Goal: Entertainment & Leisure: Consume media (video, audio)

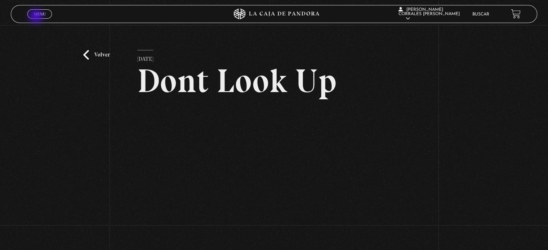
click at [37, 17] on link "Menu Cerrar" at bounding box center [39, 13] width 24 height 9
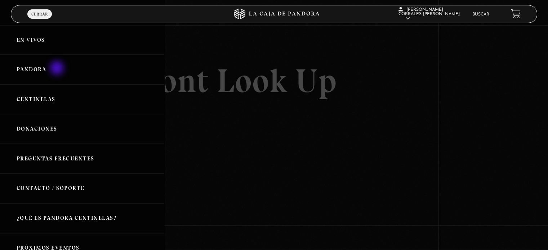
click at [58, 69] on link "Pandora" at bounding box center [82, 70] width 164 height 30
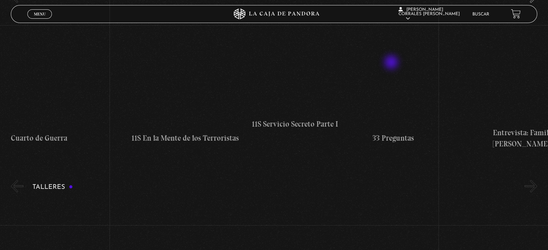
scroll to position [180, 0]
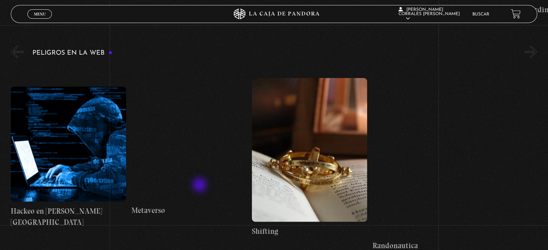
scroll to position [1764, 0]
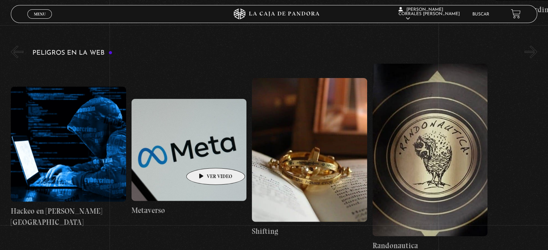
click at [204, 156] on figure at bounding box center [188, 150] width 115 height 102
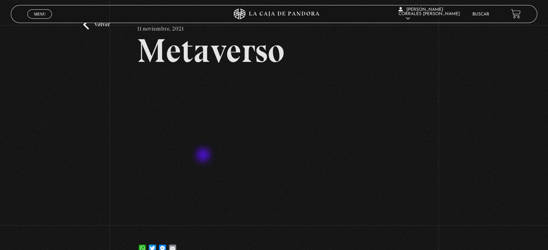
scroll to position [72, 0]
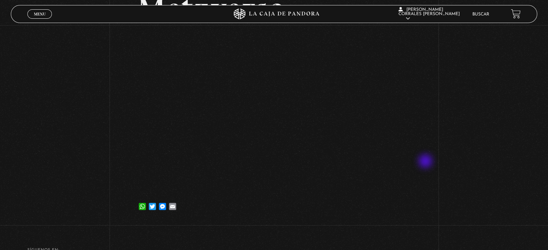
click at [426, 162] on div "Volver 11 noviembre, 2021 Metaverso WhatsApp Twitter Messenger Email" at bounding box center [274, 88] width 548 height 270
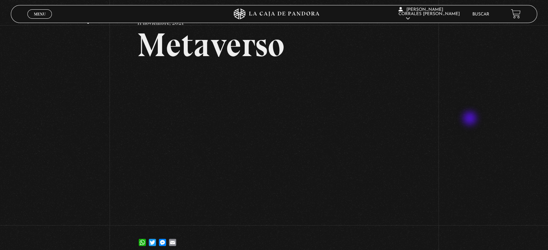
drag, startPoint x: 471, startPoint y: 119, endPoint x: 462, endPoint y: 129, distance: 13.6
click at [471, 119] on div "Volver 11 noviembre, 2021 Metaverso WhatsApp Twitter Messenger Email" at bounding box center [274, 124] width 548 height 270
click at [50, 13] on link "Menu Cerrar" at bounding box center [39, 13] width 24 height 9
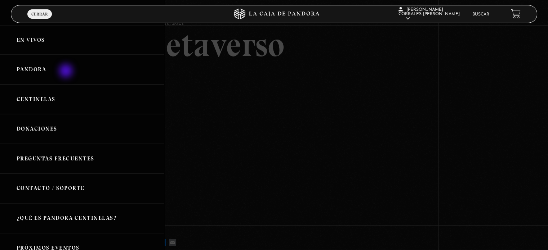
drag, startPoint x: 67, startPoint y: 72, endPoint x: 73, endPoint y: 78, distance: 9.7
click at [67, 72] on link "Pandora" at bounding box center [82, 70] width 164 height 30
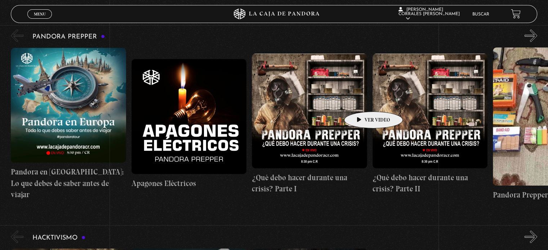
scroll to position [1980, 0]
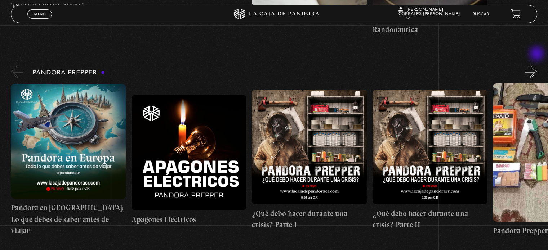
click at [537, 66] on button "»" at bounding box center [530, 72] width 13 height 13
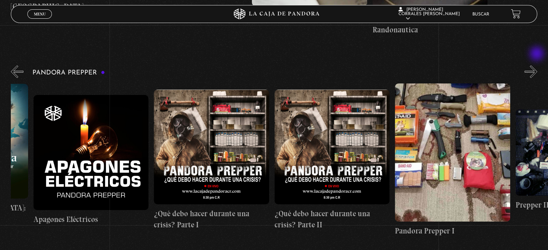
click at [537, 66] on button "»" at bounding box center [530, 72] width 13 height 13
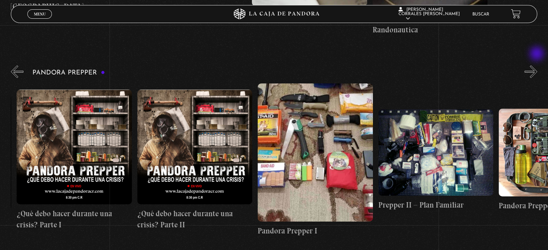
click at [537, 66] on button "»" at bounding box center [530, 72] width 13 height 13
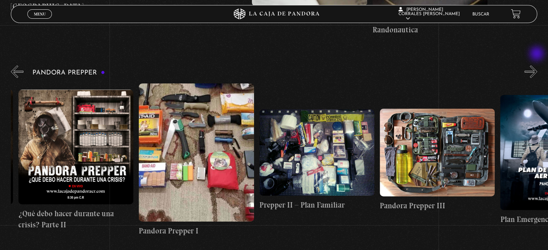
click at [537, 66] on button "»" at bounding box center [530, 72] width 13 height 13
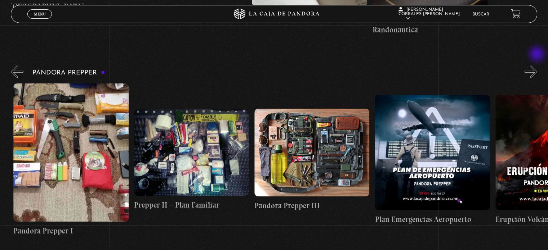
click at [537, 66] on button "»" at bounding box center [530, 72] width 13 height 13
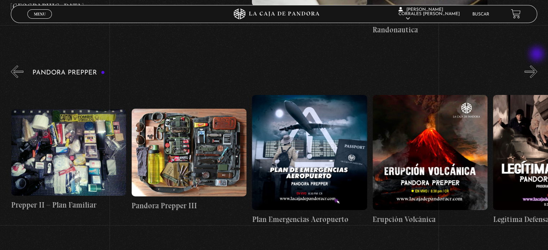
click at [537, 66] on button "»" at bounding box center [530, 72] width 13 height 13
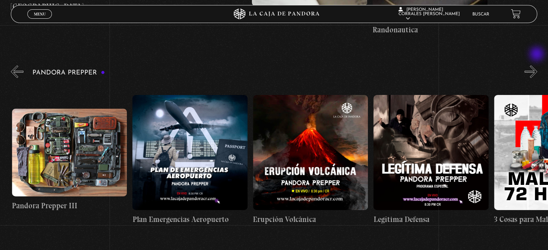
click at [537, 66] on button "»" at bounding box center [530, 72] width 13 height 13
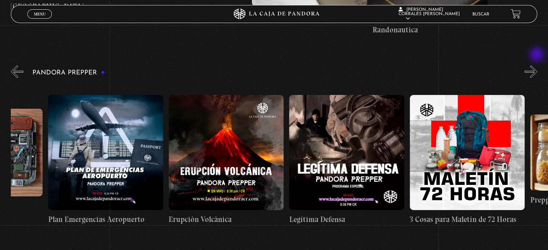
click at [537, 66] on button "»" at bounding box center [530, 72] width 13 height 13
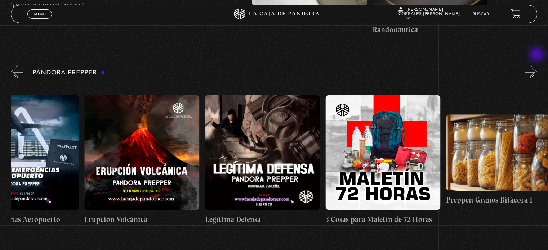
click at [537, 66] on button "»" at bounding box center [530, 72] width 13 height 13
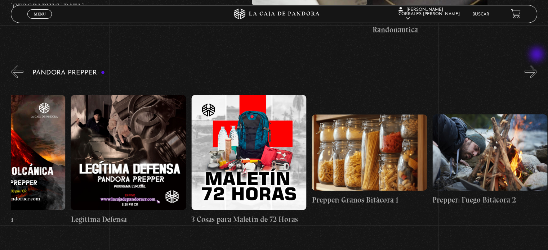
click at [537, 66] on button "»" at bounding box center [530, 72] width 13 height 13
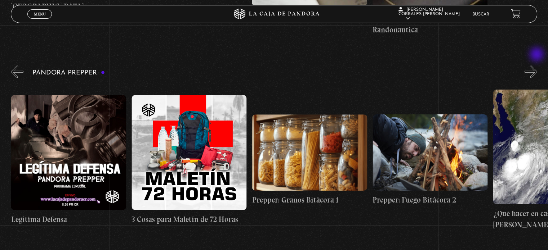
click at [537, 66] on button "»" at bounding box center [530, 72] width 13 height 13
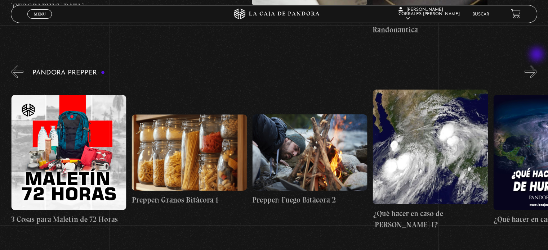
click at [537, 66] on button "»" at bounding box center [530, 72] width 13 height 13
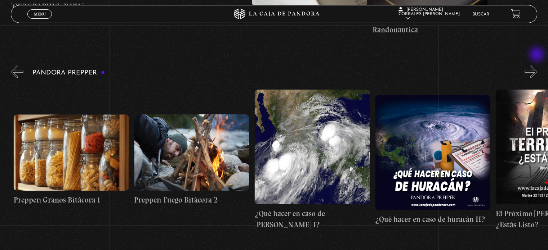
click at [537, 66] on button "»" at bounding box center [530, 72] width 13 height 13
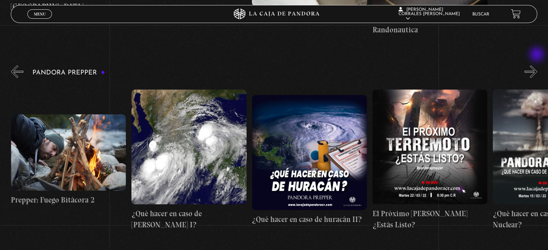
click at [537, 66] on button "»" at bounding box center [530, 72] width 13 height 13
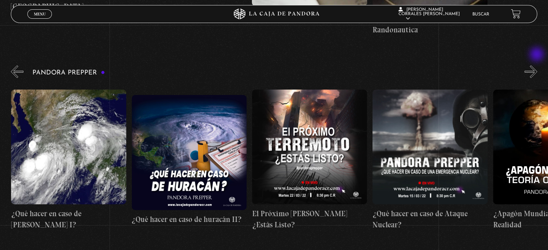
click at [537, 66] on button "»" at bounding box center [530, 72] width 13 height 13
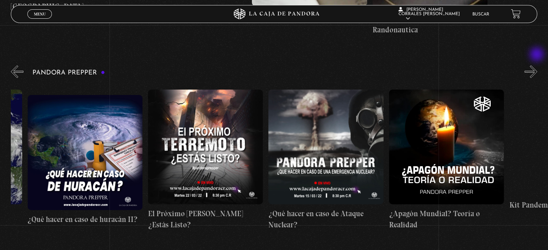
click at [537, 66] on button "»" at bounding box center [530, 72] width 13 height 13
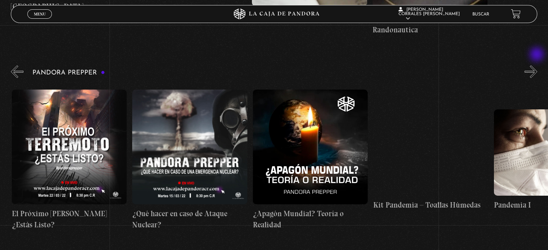
click at [537, 66] on button "»" at bounding box center [530, 72] width 13 height 13
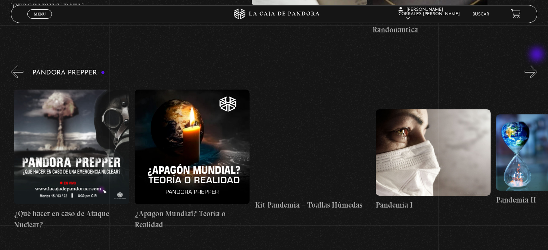
click at [537, 66] on button "»" at bounding box center [530, 72] width 13 height 13
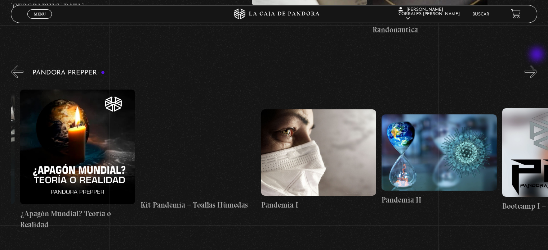
click at [537, 66] on button "»" at bounding box center [530, 72] width 13 height 13
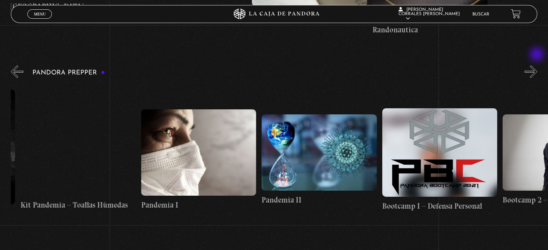
click at [537, 66] on button "»" at bounding box center [530, 72] width 13 height 13
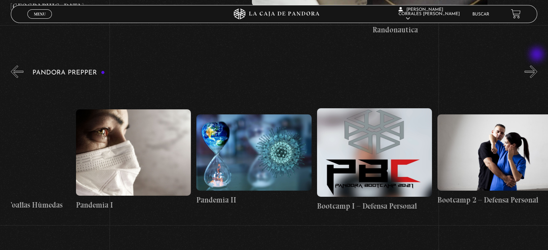
scroll to position [0, 2227]
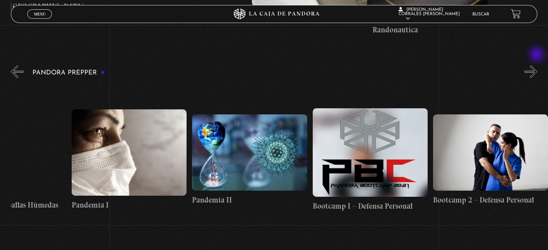
click at [537, 66] on button "»" at bounding box center [530, 72] width 13 height 13
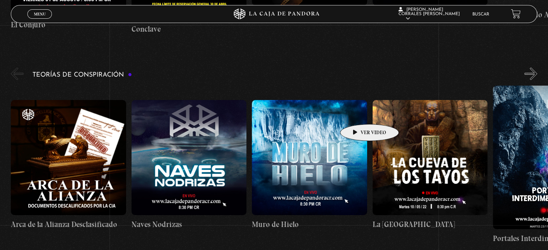
scroll to position [1548, 0]
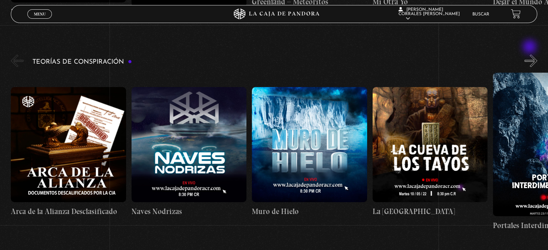
click at [530, 55] on button "»" at bounding box center [530, 61] width 13 height 13
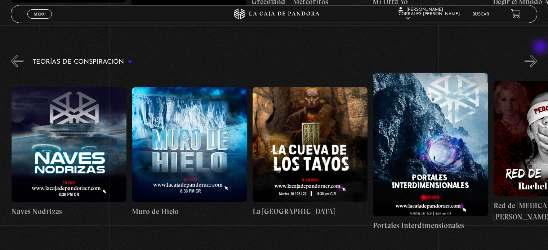
click at [537, 55] on button "»" at bounding box center [530, 61] width 13 height 13
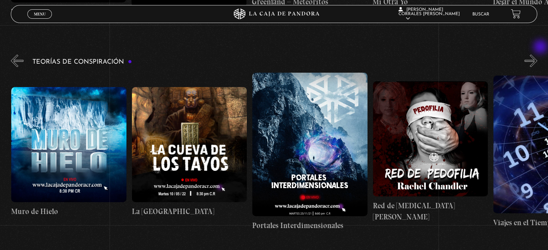
click at [537, 55] on button "»" at bounding box center [530, 61] width 13 height 13
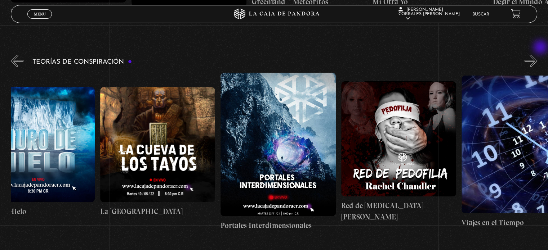
scroll to position [0, 301]
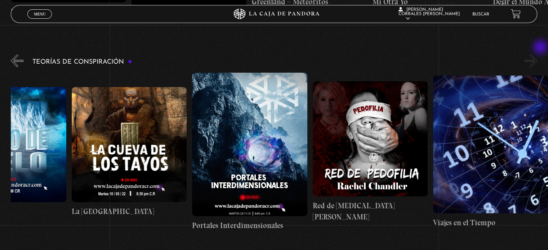
click at [537, 55] on button "»" at bounding box center [530, 61] width 13 height 13
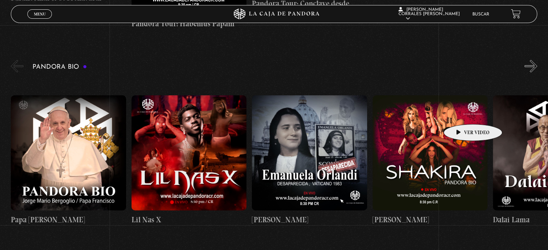
scroll to position [1116, 0]
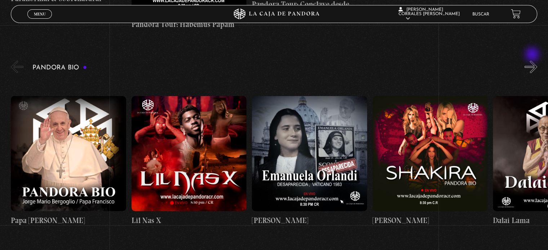
click at [532, 60] on button "»" at bounding box center [530, 66] width 13 height 13
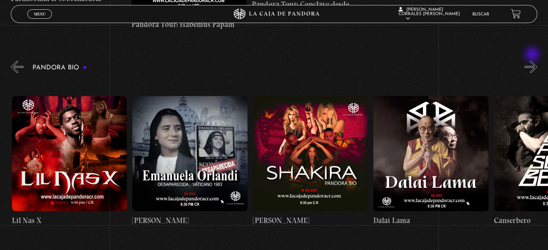
click at [532, 60] on button "»" at bounding box center [530, 66] width 13 height 13
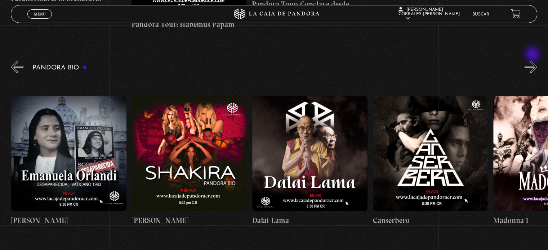
click at [533, 60] on button "»" at bounding box center [530, 66] width 13 height 13
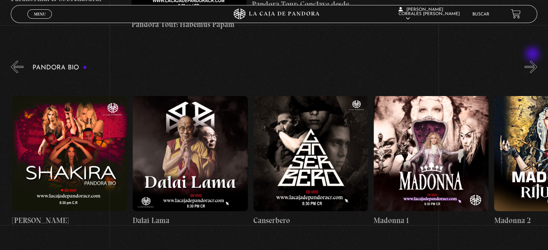
click at [533, 60] on button "»" at bounding box center [530, 66] width 13 height 13
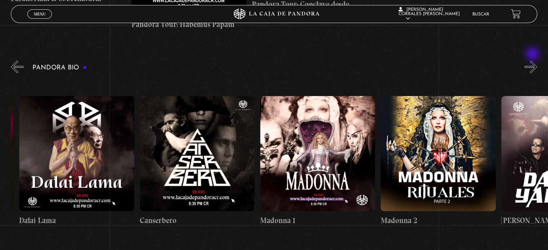
click at [533, 60] on button "»" at bounding box center [530, 66] width 13 height 13
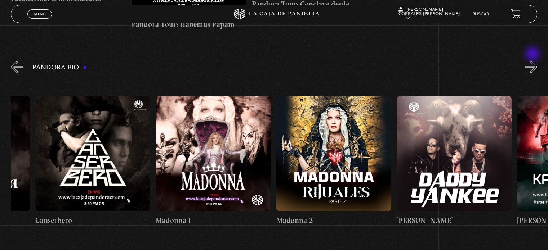
click at [533, 60] on button "»" at bounding box center [530, 66] width 13 height 13
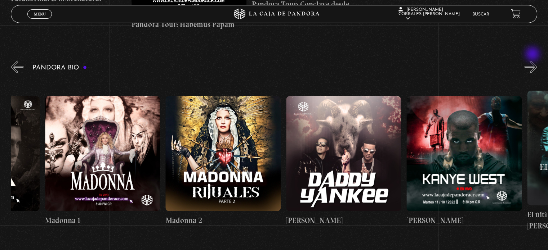
click at [533, 60] on button "»" at bounding box center [530, 66] width 13 height 13
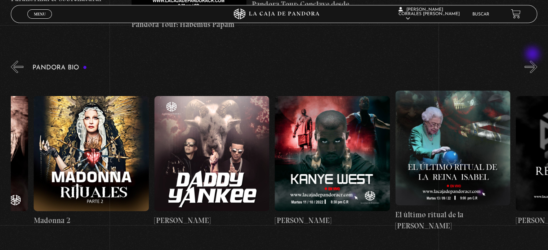
click at [533, 60] on button "»" at bounding box center [530, 66] width 13 height 13
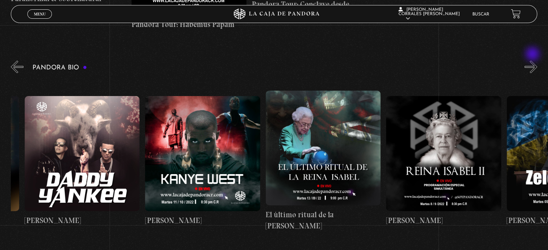
click at [533, 60] on button "»" at bounding box center [530, 66] width 13 height 13
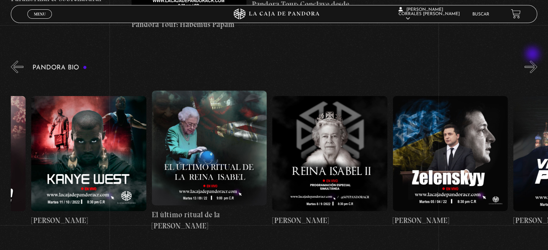
click at [533, 60] on button "»" at bounding box center [530, 66] width 13 height 13
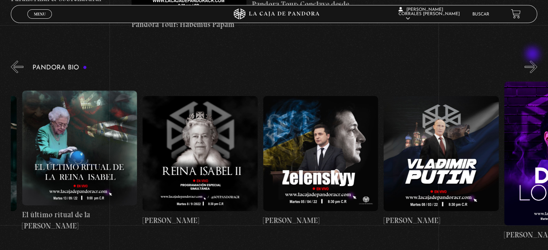
click at [533, 60] on button "»" at bounding box center [530, 66] width 13 height 13
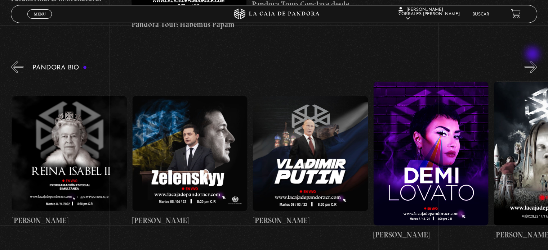
click at [533, 60] on button "»" at bounding box center [530, 66] width 13 height 13
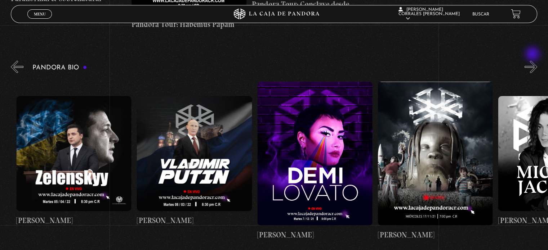
click at [533, 60] on button "»" at bounding box center [530, 66] width 13 height 13
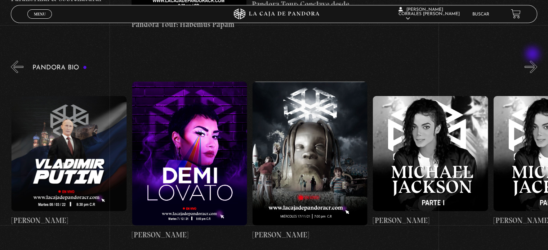
click at [533, 60] on button "»" at bounding box center [530, 66] width 13 height 13
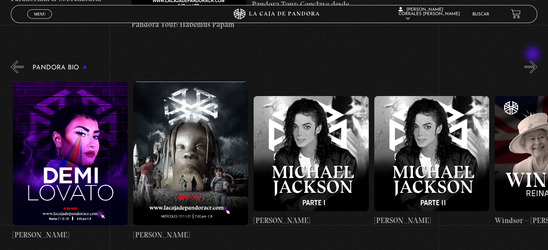
click at [533, 60] on button "»" at bounding box center [530, 66] width 13 height 13
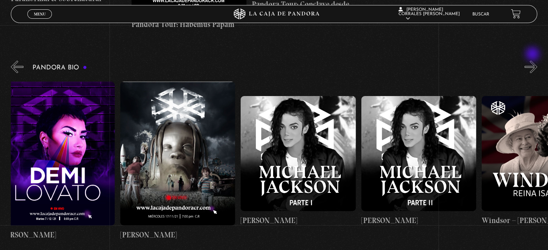
click at [533, 60] on button "»" at bounding box center [530, 66] width 13 height 13
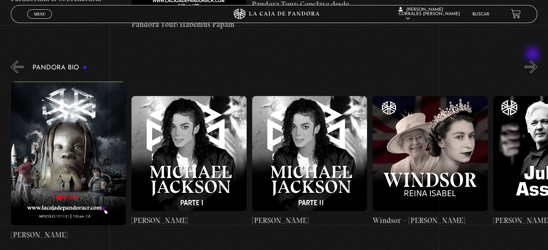
click at [533, 60] on button "»" at bounding box center [530, 66] width 13 height 13
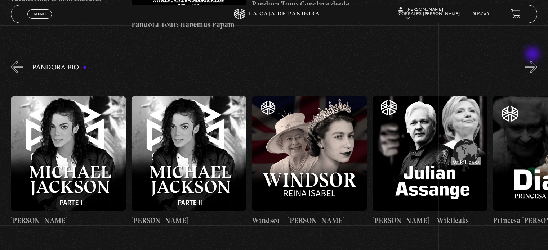
click at [533, 60] on button "»" at bounding box center [530, 66] width 13 height 13
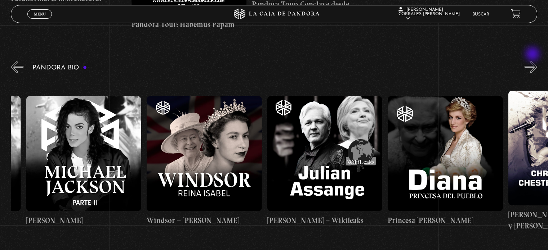
click at [533, 60] on button "»" at bounding box center [530, 66] width 13 height 13
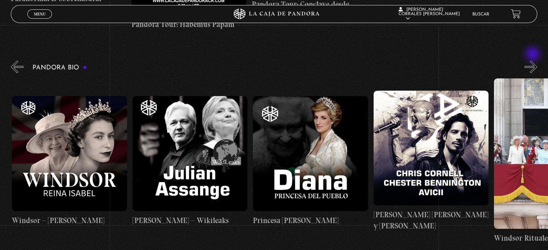
click at [533, 60] on button "»" at bounding box center [530, 66] width 13 height 13
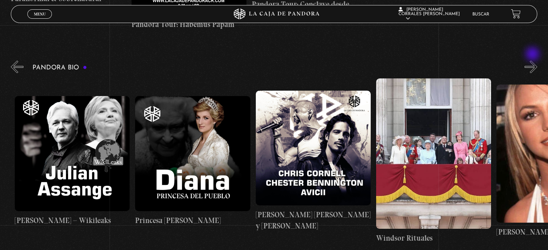
click at [533, 60] on button "»" at bounding box center [530, 66] width 13 height 13
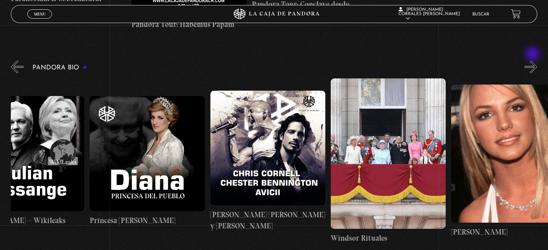
scroll to position [0, 2347]
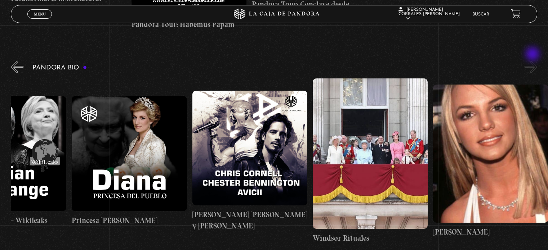
click at [533, 60] on button "»" at bounding box center [530, 66] width 13 height 13
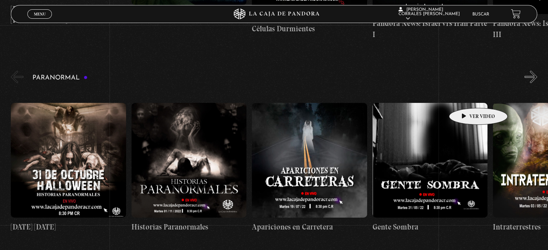
scroll to position [684, 0]
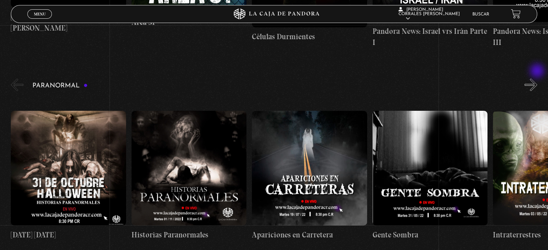
click at [537, 78] on button "»" at bounding box center [530, 84] width 13 height 13
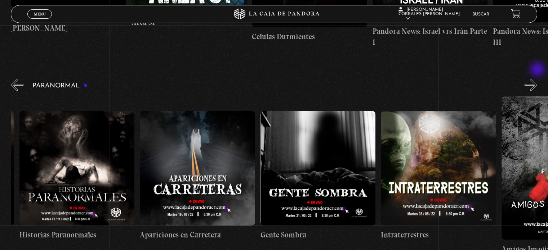
click at [537, 78] on button "»" at bounding box center [530, 84] width 13 height 13
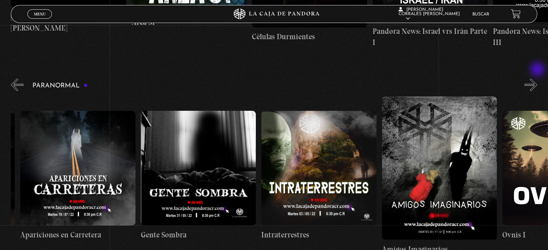
click at [537, 78] on button "»" at bounding box center [530, 84] width 13 height 13
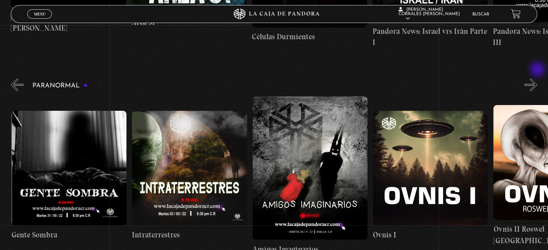
click at [537, 78] on button "»" at bounding box center [530, 84] width 13 height 13
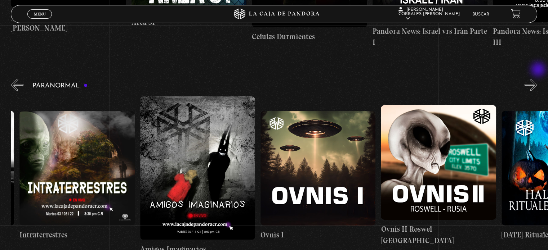
click at [537, 78] on button "»" at bounding box center [530, 84] width 13 height 13
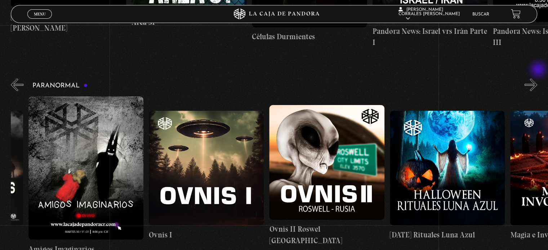
click at [537, 78] on button "»" at bounding box center [530, 84] width 13 height 13
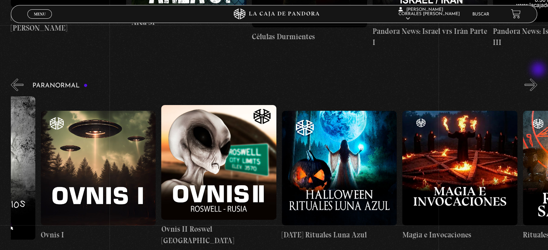
click at [537, 78] on button "»" at bounding box center [530, 84] width 13 height 13
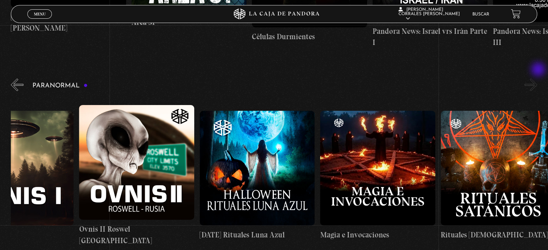
scroll to position [0, 782]
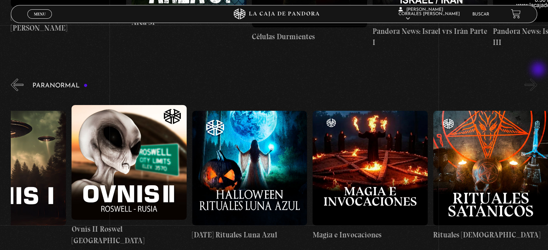
click at [537, 78] on button "»" at bounding box center [530, 84] width 13 height 13
click at [19, 78] on button "«" at bounding box center [17, 84] width 13 height 13
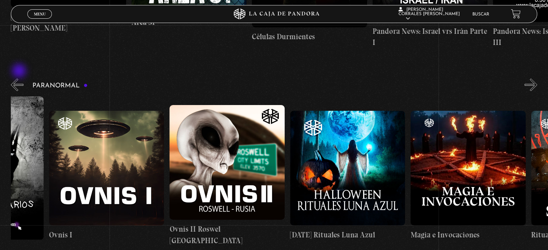
click at [20, 78] on button "«" at bounding box center [17, 84] width 13 height 13
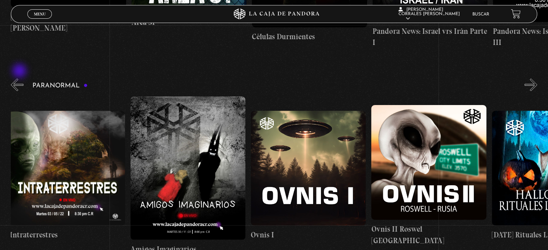
click at [20, 78] on button "«" at bounding box center [17, 84] width 13 height 13
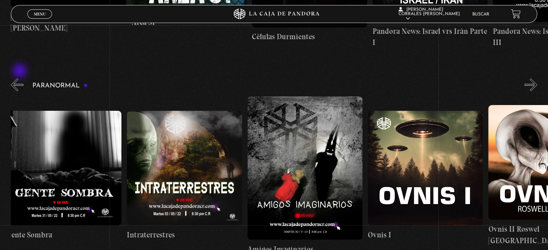
click at [21, 78] on button "«" at bounding box center [17, 84] width 13 height 13
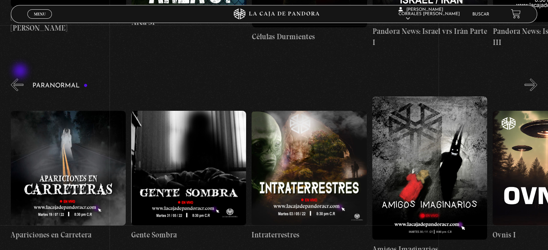
click at [21, 78] on button "«" at bounding box center [17, 84] width 13 height 13
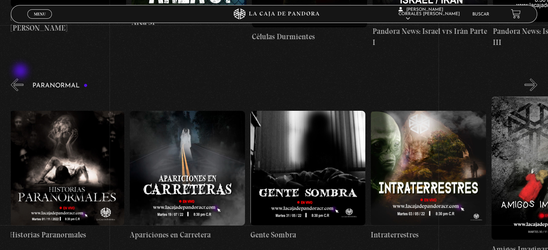
click at [21, 78] on button "«" at bounding box center [17, 84] width 13 height 13
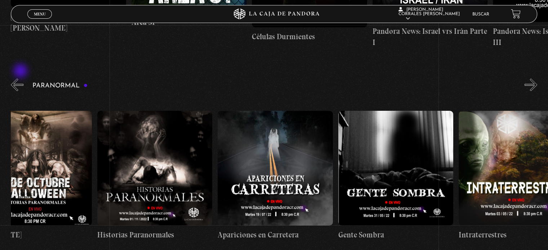
scroll to position [0, 0]
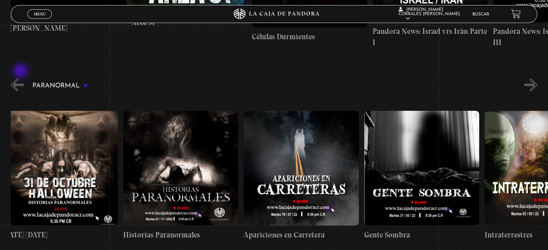
click at [21, 78] on button "«" at bounding box center [17, 84] width 13 height 13
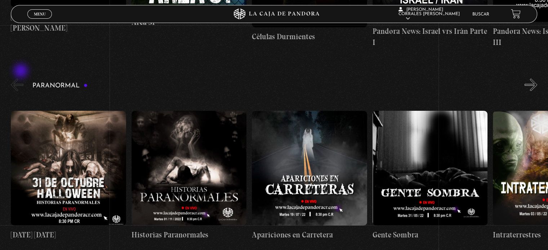
click at [22, 78] on button "«" at bounding box center [17, 84] width 13 height 13
click at [532, 78] on button "»" at bounding box center [530, 84] width 13 height 13
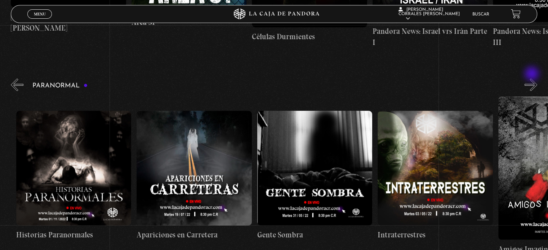
click at [532, 78] on button "»" at bounding box center [530, 84] width 13 height 13
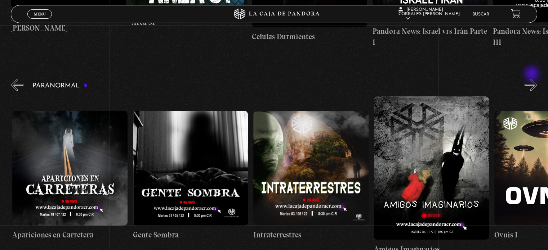
click at [532, 78] on button "»" at bounding box center [530, 84] width 13 height 13
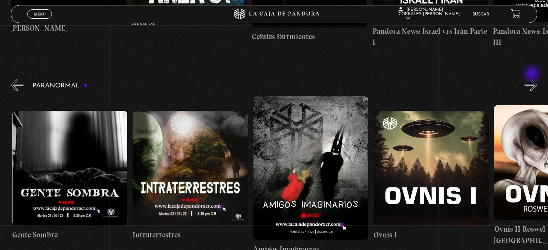
click at [532, 78] on button "»" at bounding box center [530, 84] width 13 height 13
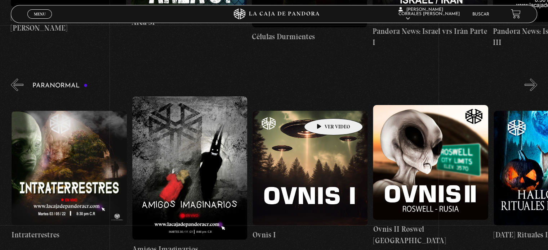
scroll to position [0, 481]
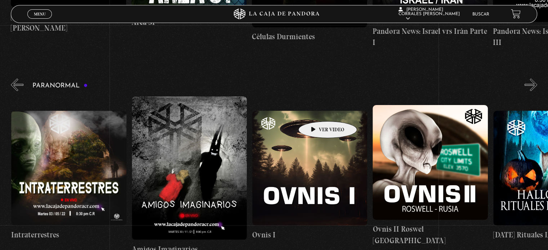
click at [316, 111] on figure at bounding box center [309, 168] width 115 height 115
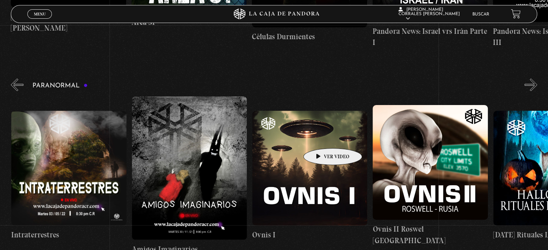
click at [322, 139] on figure at bounding box center [309, 168] width 115 height 115
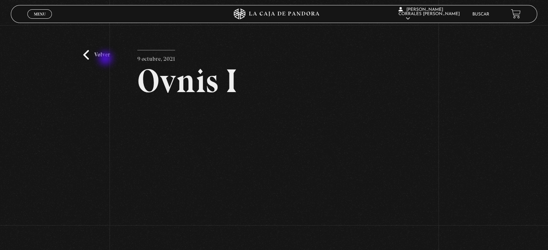
click at [106, 59] on link "Volver" at bounding box center [96, 55] width 27 height 10
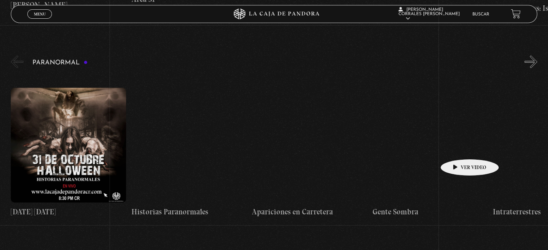
scroll to position [720, 0]
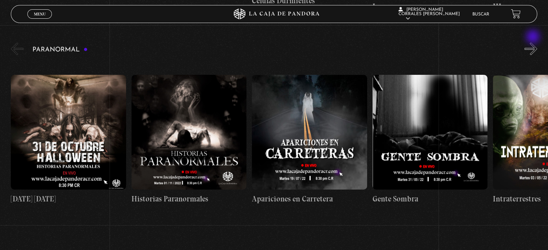
click at [533, 42] on button "»" at bounding box center [530, 48] width 13 height 13
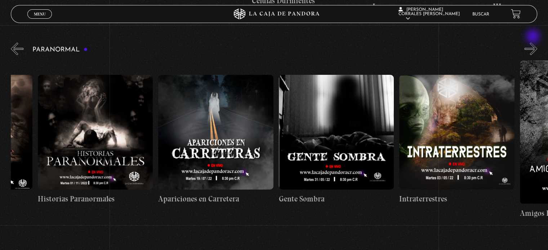
click at [533, 42] on button "»" at bounding box center [530, 48] width 13 height 13
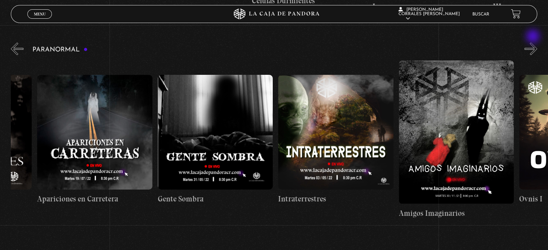
click at [533, 42] on button "»" at bounding box center [530, 48] width 13 height 13
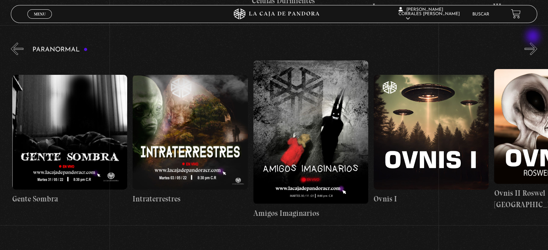
click at [533, 42] on button "»" at bounding box center [530, 48] width 13 height 13
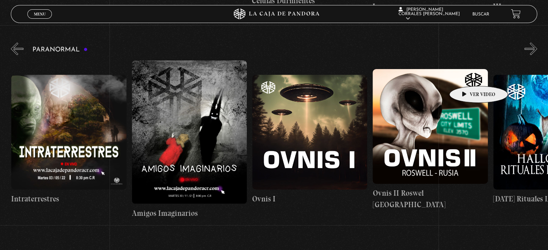
scroll to position [0, 481]
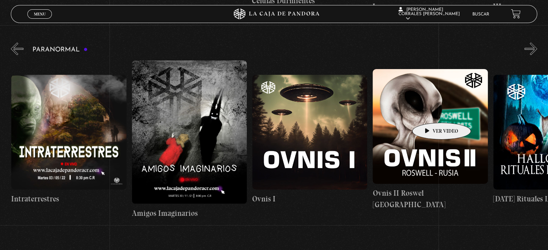
click at [430, 112] on figure at bounding box center [429, 126] width 115 height 115
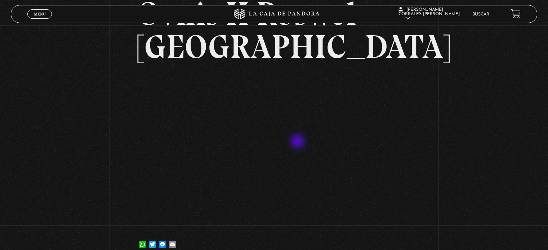
scroll to position [72, 0]
